Goal: Information Seeking & Learning: Learn about a topic

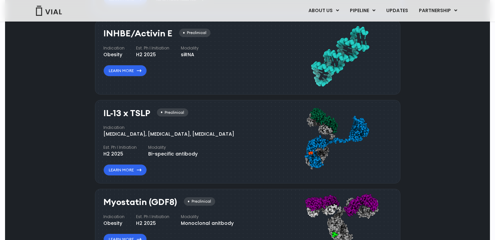
scroll to position [714, 0]
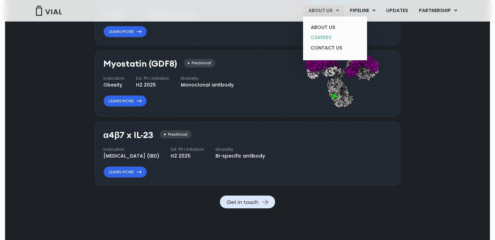
click at [326, 38] on link "CAREERS" at bounding box center [334, 37] width 59 height 10
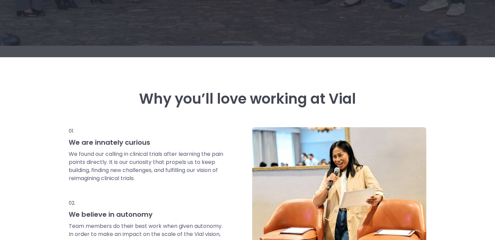
scroll to position [99, 0]
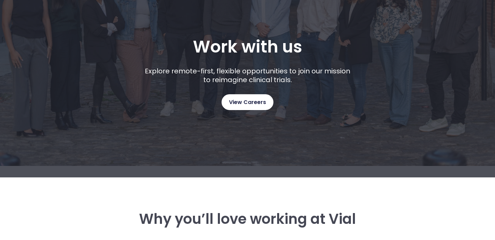
click at [258, 101] on span "View Careers" at bounding box center [247, 102] width 37 height 9
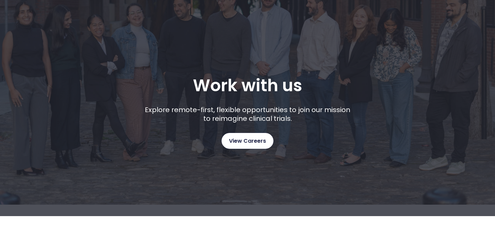
scroll to position [0, 0]
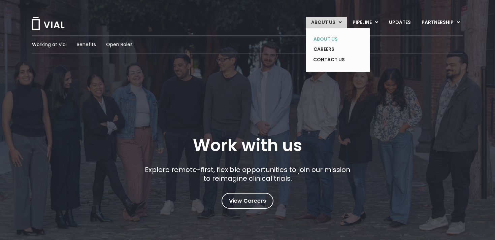
click at [326, 40] on link "ABOUT US" at bounding box center [332, 39] width 49 height 10
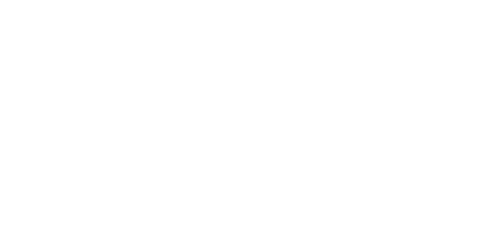
scroll to position [1014, 0]
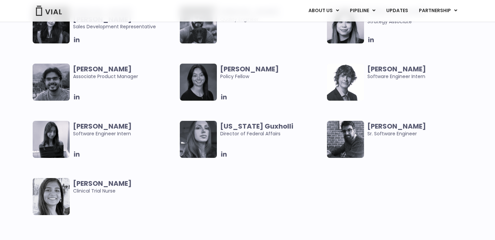
scroll to position [1412, 0]
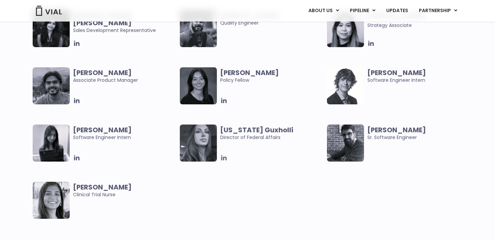
click at [224, 159] on icon at bounding box center [223, 157] width 7 height 7
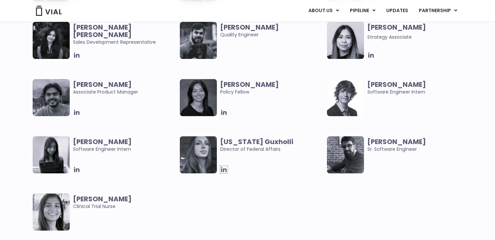
scroll to position [1397, 0]
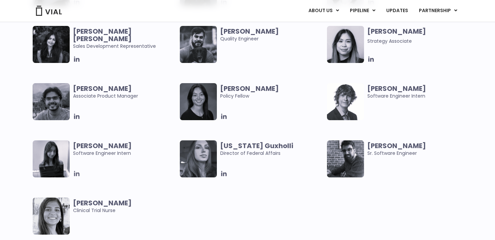
click at [76, 171] on icon at bounding box center [76, 173] width 7 height 7
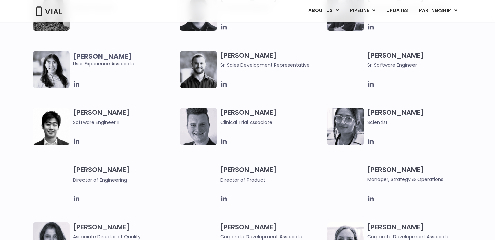
scroll to position [741, 0]
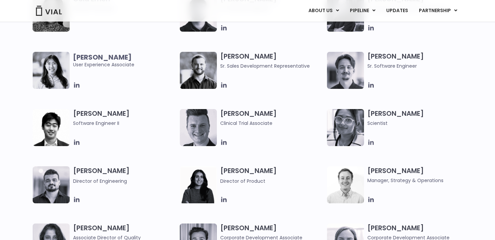
click at [371, 142] on icon at bounding box center [370, 142] width 5 height 5
click at [223, 143] on icon at bounding box center [223, 142] width 5 height 5
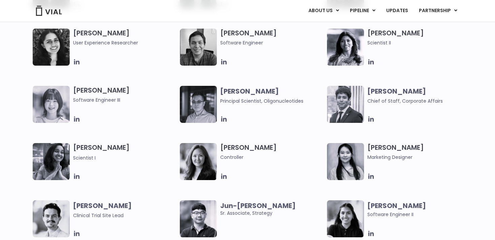
scroll to position [1109, 0]
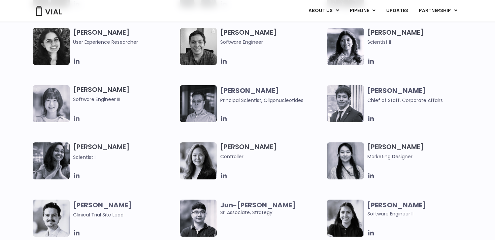
click at [78, 117] on icon at bounding box center [76, 118] width 5 height 5
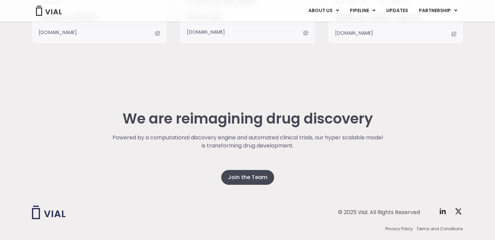
scroll to position [1790, 0]
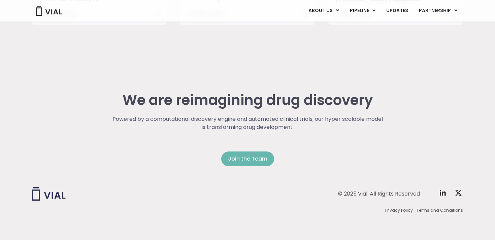
click at [233, 161] on span "Join the Team" at bounding box center [247, 159] width 39 height 8
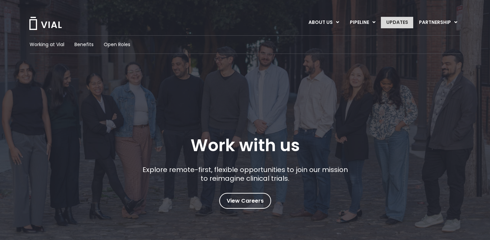
click at [395, 21] on link "UPDATES" at bounding box center [397, 22] width 32 height 11
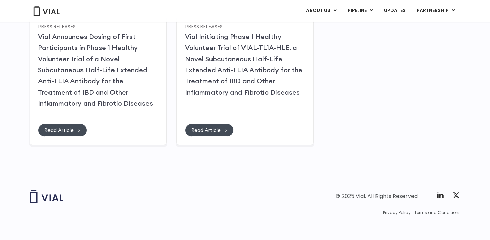
scroll to position [134, 0]
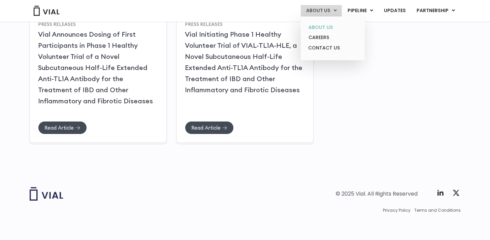
click at [331, 25] on link "ABOUT US" at bounding box center [332, 27] width 59 height 10
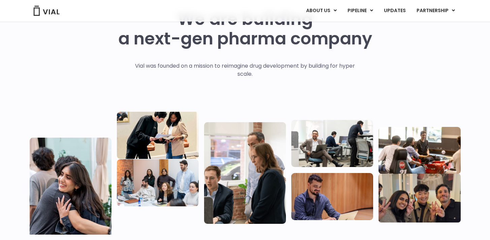
scroll to position [146, 0]
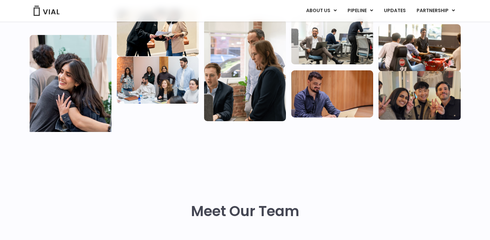
click at [422, 94] on img at bounding box center [419, 95] width 82 height 49
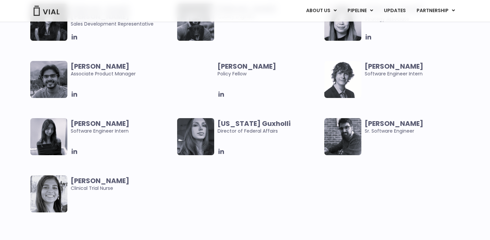
scroll to position [1414, 0]
